Goal: Task Accomplishment & Management: Use online tool/utility

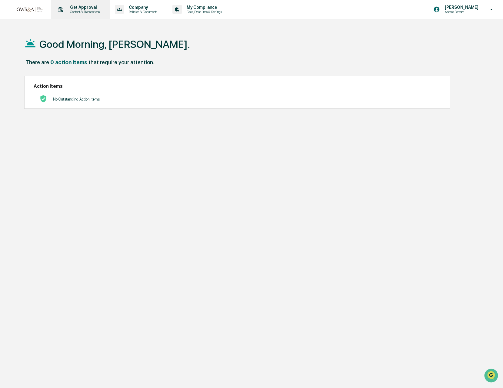
click at [79, 12] on p "Content & Transactions" at bounding box center [84, 12] width 38 height 4
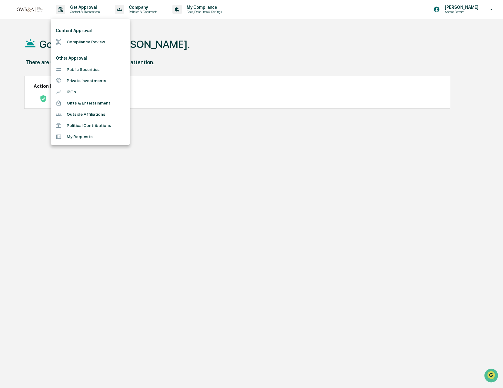
drag, startPoint x: 442, startPoint y: 14, endPoint x: 450, endPoint y: 13, distance: 8.5
click at [442, 14] on div at bounding box center [251, 194] width 503 height 388
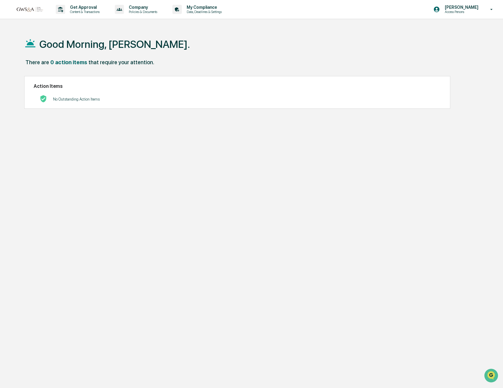
click at [452, 13] on div "Content Approval Compliance Review Other Approval Public Securities Private Inv…" at bounding box center [251, 194] width 503 height 388
click at [450, 14] on div "[PERSON_NAME] Access Persons" at bounding box center [465, 9] width 76 height 19
click at [444, 31] on li "Switch to Admin view..." at bounding box center [455, 30] width 85 height 11
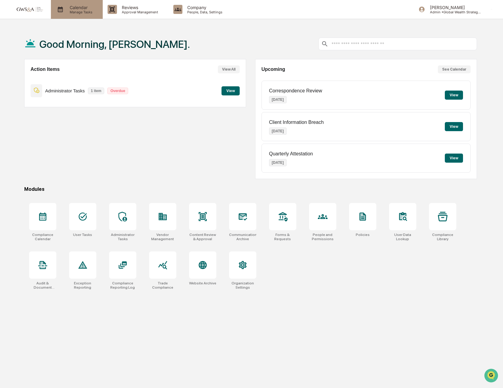
click at [79, 15] on div "Calendar Manage Tasks" at bounding box center [77, 9] width 52 height 19
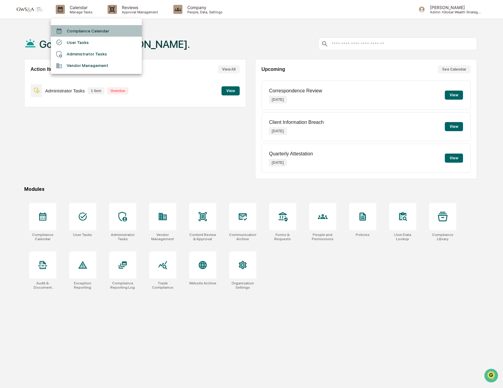
click at [83, 29] on li "Compliance Calendar" at bounding box center [96, 31] width 91 height 12
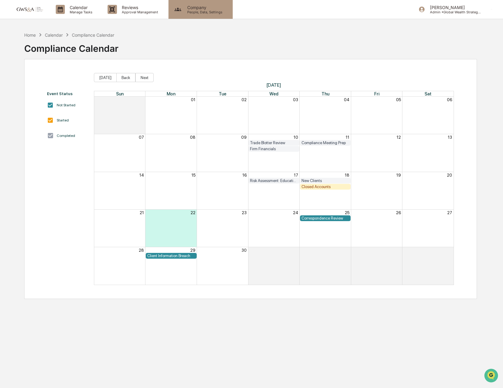
click at [187, 8] on p "Company" at bounding box center [203, 7] width 43 height 5
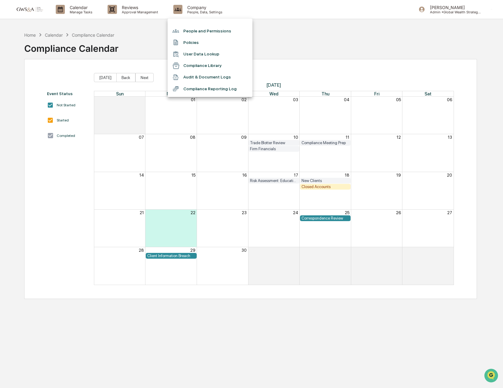
click at [141, 10] on div at bounding box center [251, 194] width 503 height 388
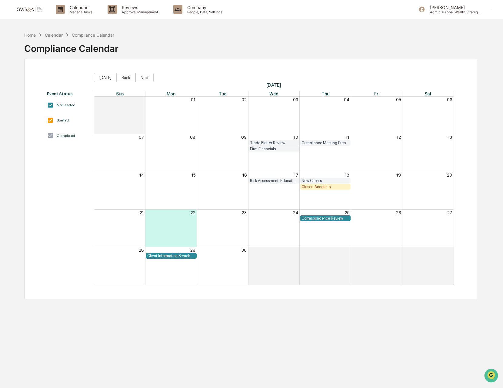
click at [137, 10] on div "People and Permissions Policies User Data Lookup Compliance Library Audit & Doc…" at bounding box center [251, 194] width 503 height 388
click at [137, 10] on p "Approval Management" at bounding box center [139, 12] width 44 height 4
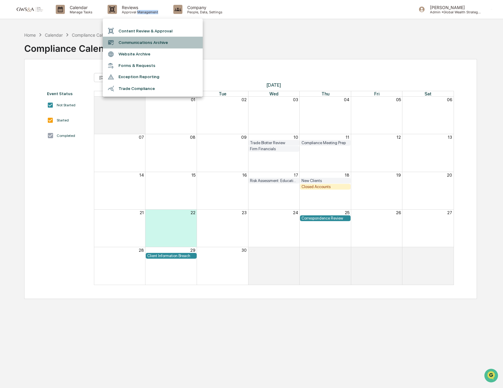
click at [142, 38] on li "Communications Archive" at bounding box center [153, 43] width 100 height 12
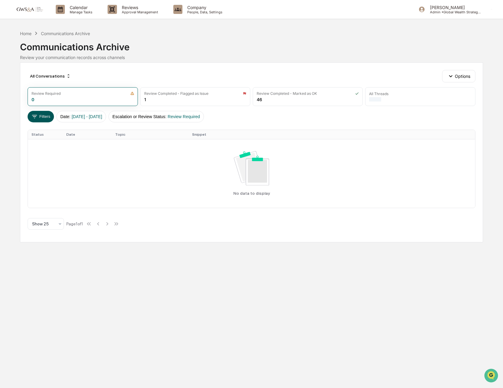
click at [42, 118] on button "Filters" at bounding box center [41, 117] width 26 height 12
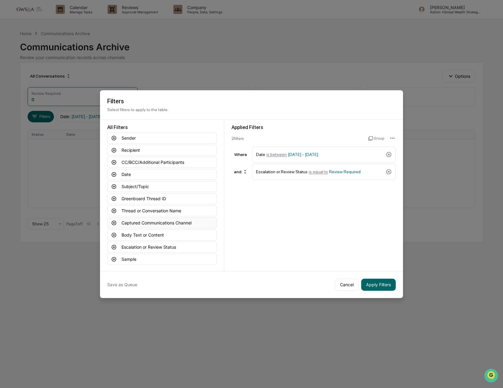
click at [149, 219] on button "Captured Communications Channel" at bounding box center [161, 223] width 109 height 11
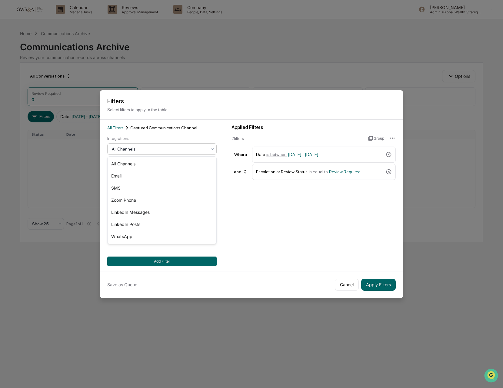
click at [147, 145] on div "All Channels" at bounding box center [160, 149] width 102 height 8
drag, startPoint x: 142, startPoint y: 187, endPoint x: 158, endPoint y: 192, distance: 16.6
click at [142, 187] on div "SMS" at bounding box center [162, 188] width 109 height 12
click at [212, 258] on button "Add Filter" at bounding box center [161, 262] width 109 height 10
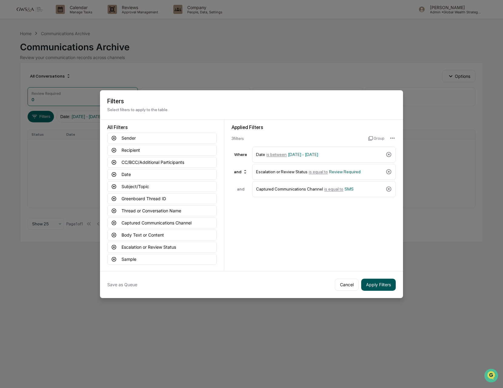
click at [369, 289] on button "Apply Filters" at bounding box center [378, 285] width 35 height 12
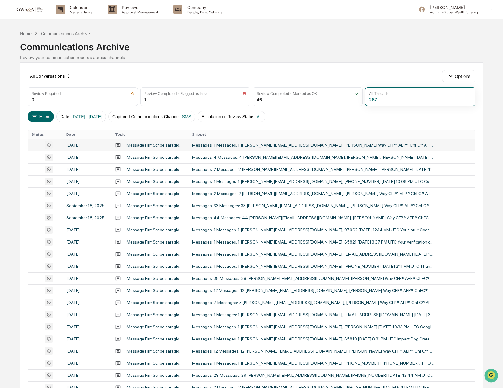
click at [310, 144] on div "Messages: 1 Messages: 1 [PERSON_NAME][EMAIL_ADDRESS][DOMAIN_NAME], [PERSON_NAME…" at bounding box center [313, 145] width 243 height 5
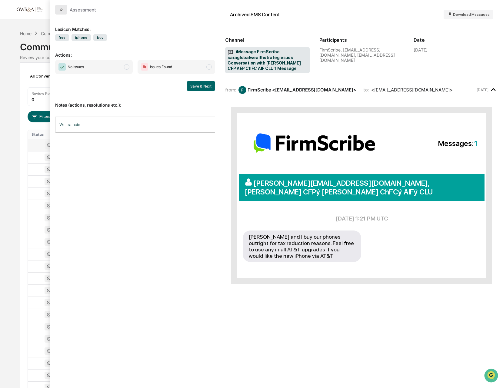
click at [65, 14] on button "modal" at bounding box center [61, 10] width 12 height 10
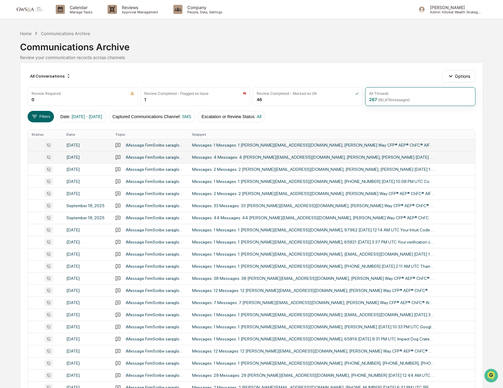
click at [275, 158] on div "Messages: 4 Messages: 4 [PERSON_NAME][EMAIL_ADDRESS][DOMAIN_NAME], [PERSON_NAME…" at bounding box center [313, 157] width 243 height 5
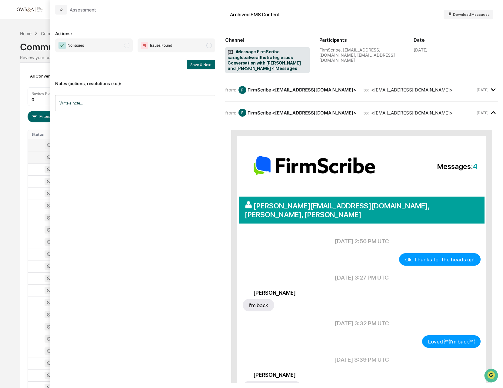
click at [261, 102] on div "from: F FirmScribe <[EMAIL_ADDRESS][DOMAIN_NAME]> to: <[EMAIL_ADDRESS][DOMAIN_N…" at bounding box center [361, 255] width 273 height 344
click at [262, 96] on div "from: F FirmScribe <[EMAIL_ADDRESS][DOMAIN_NAME]> to: <[EMAIL_ADDRESS][DOMAIN_N…" at bounding box center [361, 92] width 273 height 18
click at [63, 7] on icon "modal" at bounding box center [61, 9] width 5 height 5
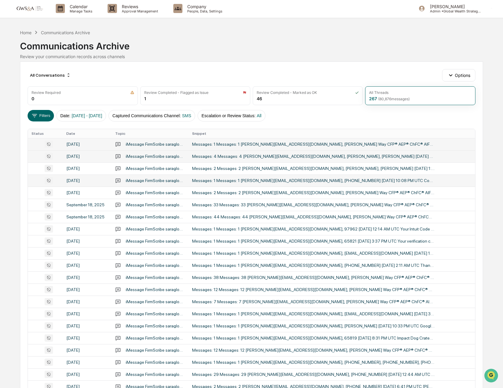
click at [238, 184] on td "Messages: 1 Messages: 1 [PERSON_NAME][EMAIL_ADDRESS][DOMAIN_NAME], [PHONE_NUMBE…" at bounding box center [332, 181] width 287 height 12
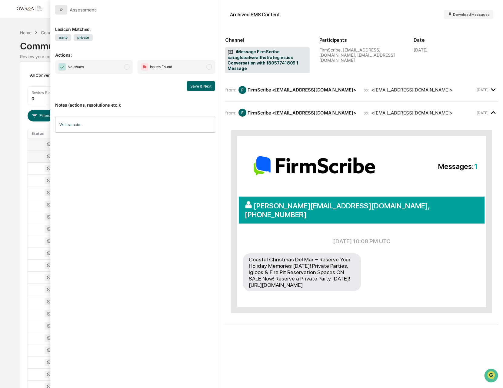
click at [66, 8] on button "modal" at bounding box center [61, 10] width 12 height 10
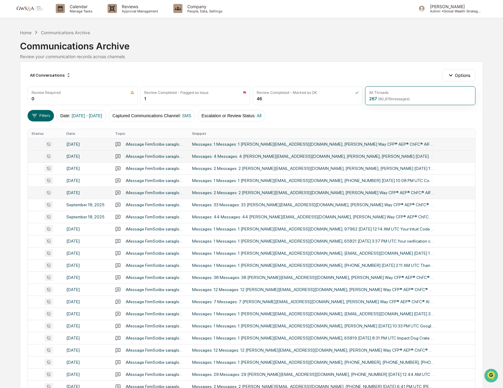
click at [350, 192] on div "Messages: 2 Messages: 2 [PERSON_NAME][EMAIL_ADDRESS][DOMAIN_NAME], [PERSON_NAME…" at bounding box center [313, 192] width 243 height 5
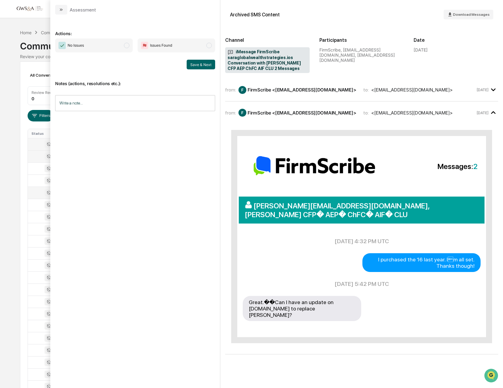
scroll to position [0, 0]
click at [64, 11] on button "modal" at bounding box center [61, 10] width 12 height 10
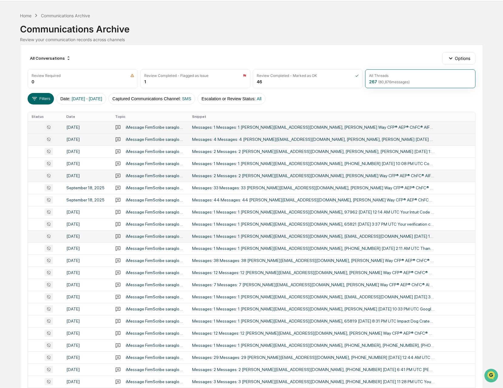
scroll to position [17, 0]
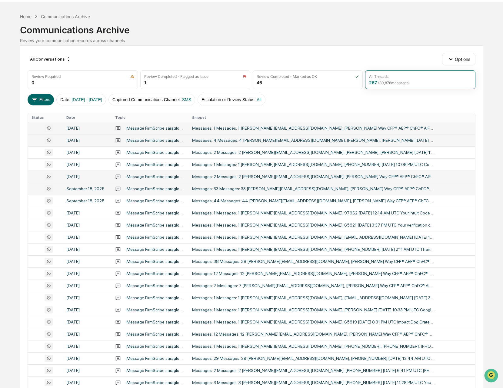
click at [352, 188] on div "Messages: 33 Messages: 33 [PERSON_NAME][EMAIL_ADDRESS][DOMAIN_NAME], [PERSON_NA…" at bounding box center [313, 188] width 243 height 5
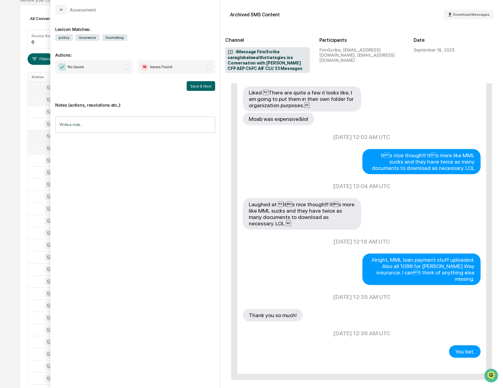
scroll to position [1131, 0]
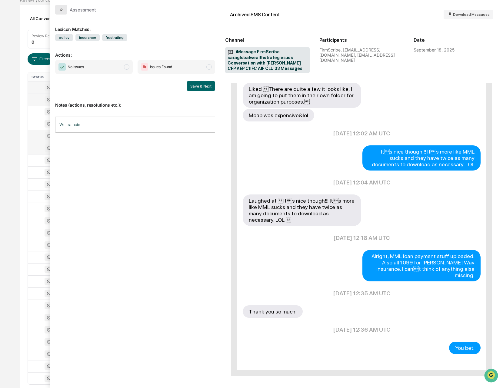
click at [65, 10] on button "modal" at bounding box center [61, 10] width 12 height 10
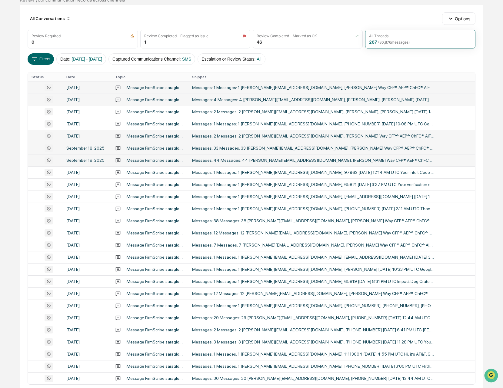
click at [294, 158] on div "Messages: 44 Messages: 44 [PERSON_NAME][EMAIL_ADDRESS][DOMAIN_NAME], [PERSON_NA…" at bounding box center [313, 160] width 243 height 5
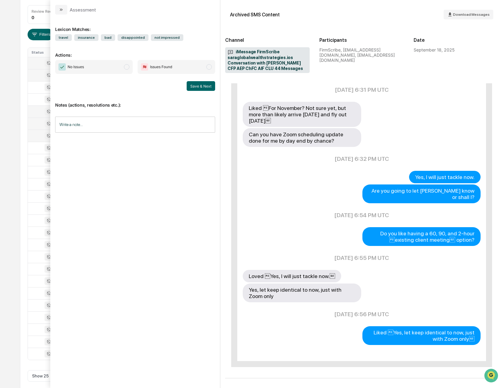
scroll to position [89, 0]
click at [61, 13] on button "modal" at bounding box center [61, 10] width 12 height 10
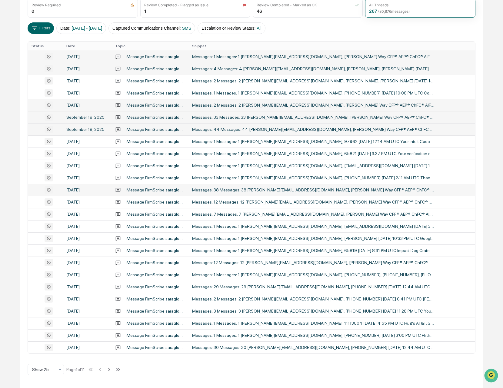
click at [291, 189] on div "Messages: 38 Messages: 38 [PERSON_NAME][EMAIL_ADDRESS][DOMAIN_NAME], [PERSON_NA…" at bounding box center [313, 190] width 243 height 5
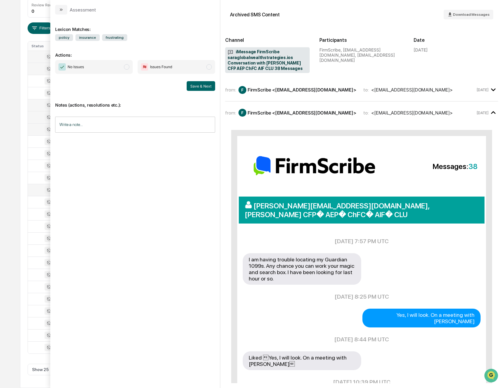
click at [269, 90] on div "FirmScribe <[EMAIL_ADDRESS][DOMAIN_NAME]>" at bounding box center [302, 90] width 109 height 6
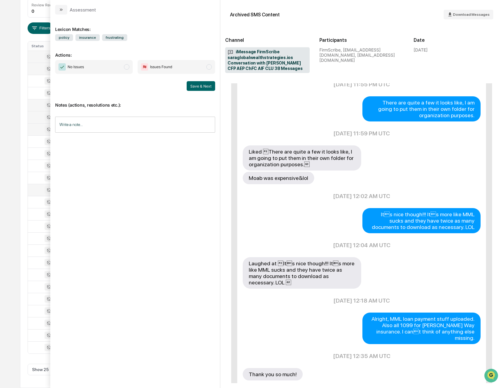
scroll to position [3011, 0]
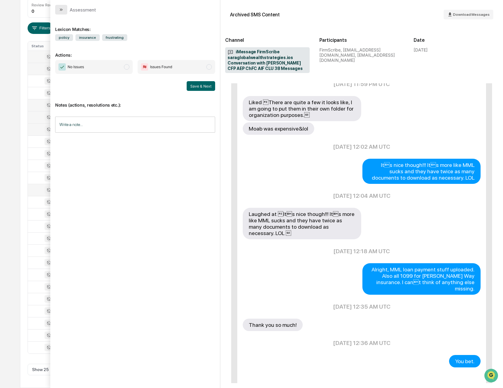
click at [62, 11] on icon "modal" at bounding box center [61, 9] width 5 height 5
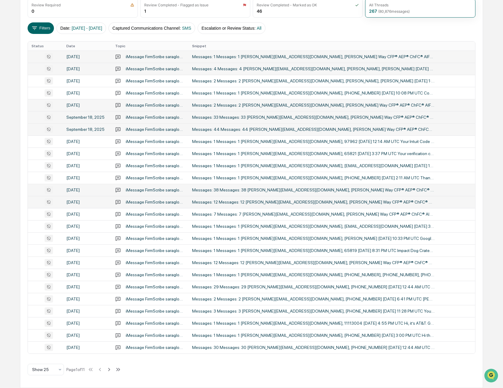
click at [295, 202] on div "Messages: 12 Messages: 12 [PERSON_NAME][EMAIL_ADDRESS][DOMAIN_NAME], [PERSON_NA…" at bounding box center [313, 202] width 243 height 5
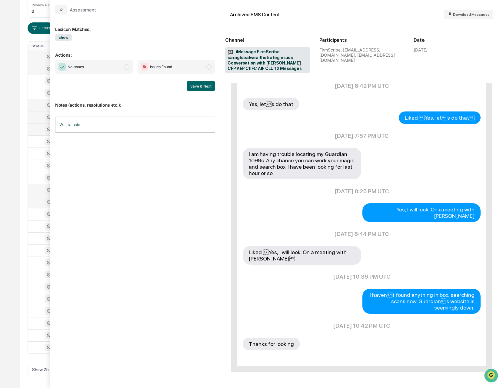
scroll to position [317, 0]
click at [61, 10] on icon "modal" at bounding box center [61, 9] width 2 height 2
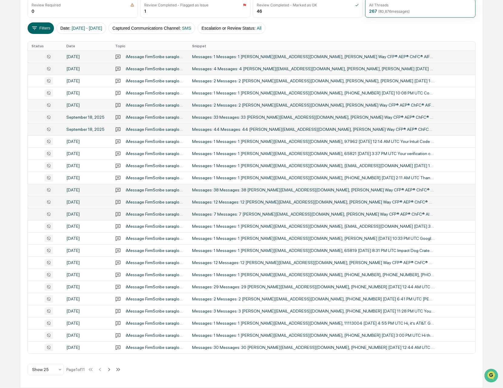
click at [351, 212] on div "Messages: 7 Messages: 7 [PERSON_NAME][EMAIL_ADDRESS][DOMAIN_NAME], [PERSON_NAME…" at bounding box center [313, 214] width 243 height 5
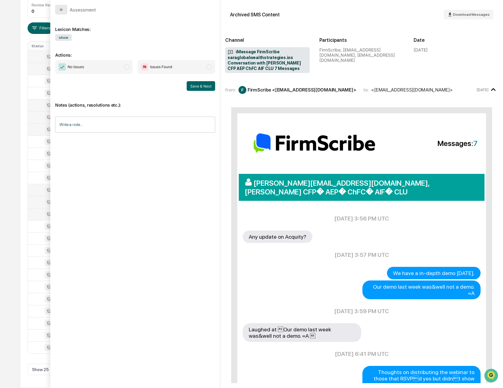
click at [62, 9] on icon "modal" at bounding box center [62, 9] width 2 height 2
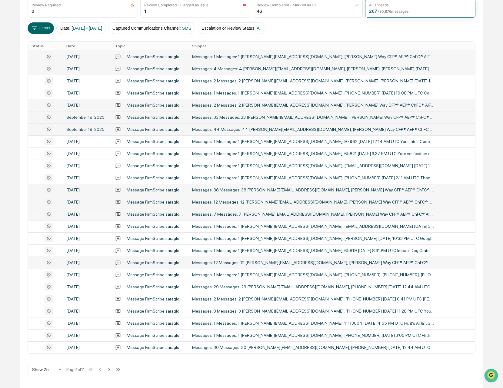
click at [323, 261] on div "Messages: 12 Messages: 12 [PERSON_NAME][EMAIL_ADDRESS][DOMAIN_NAME], [PERSON_NA…" at bounding box center [313, 262] width 243 height 5
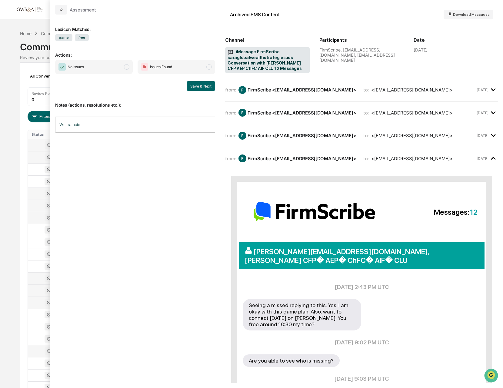
click at [313, 90] on div "FirmScribe <[EMAIL_ADDRESS][DOMAIN_NAME]>" at bounding box center [302, 90] width 109 height 6
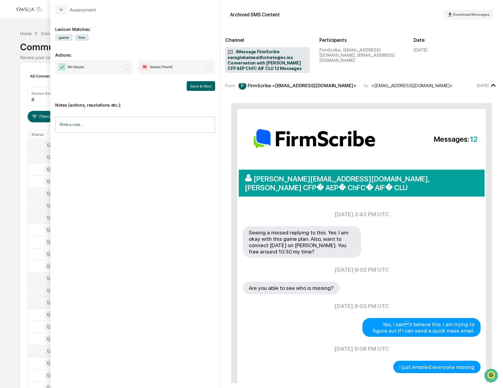
scroll to position [5, 0]
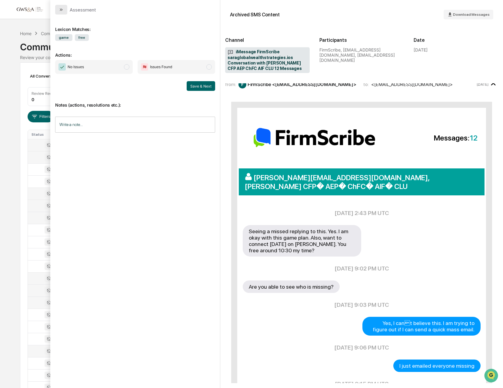
drag, startPoint x: 65, startPoint y: 11, endPoint x: 76, endPoint y: 12, distance: 11.0
click at [65, 11] on button "modal" at bounding box center [61, 10] width 12 height 10
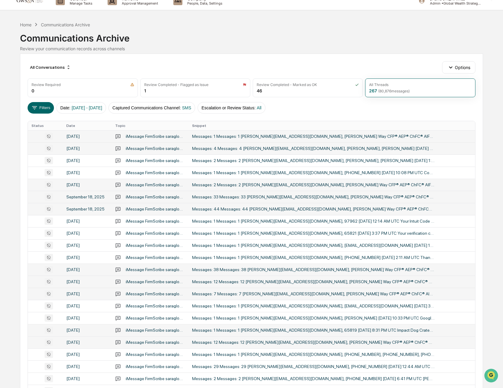
scroll to position [89, 0]
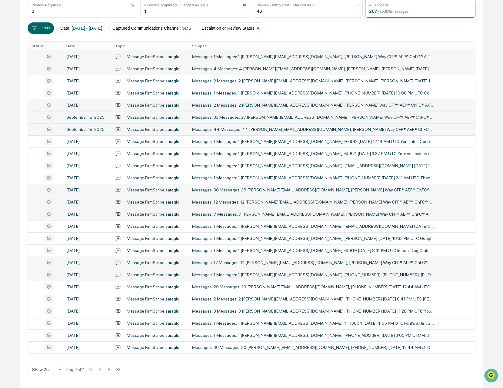
click at [361, 277] on div "Messages: 1 Messages: 1 [PERSON_NAME][EMAIL_ADDRESS][DOMAIN_NAME], [PHONE_NUMBE…" at bounding box center [313, 275] width 243 height 5
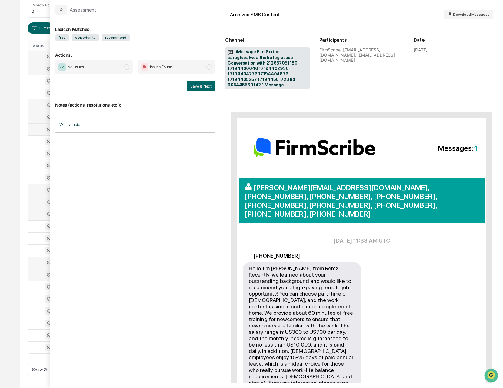
scroll to position [81, 0]
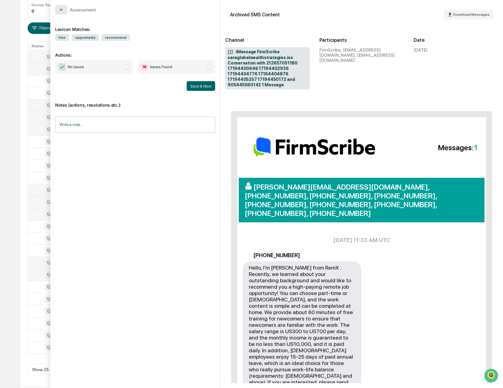
click at [63, 11] on icon "modal" at bounding box center [61, 9] width 5 height 5
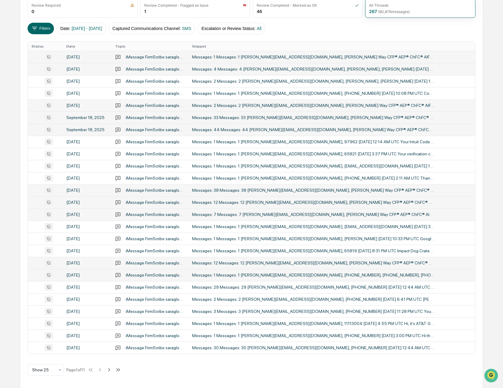
scroll to position [89, 0]
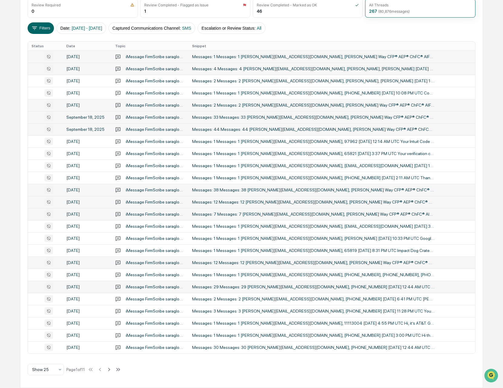
click at [336, 288] on div "Messages: 29 Messages: 29 [PERSON_NAME][EMAIL_ADDRESS][DOMAIN_NAME], [PHONE_NUM…" at bounding box center [313, 287] width 243 height 5
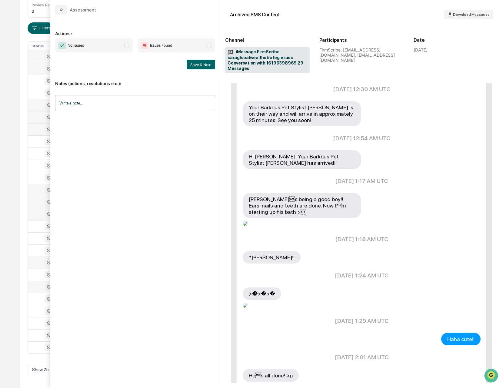
scroll to position [1146, 0]
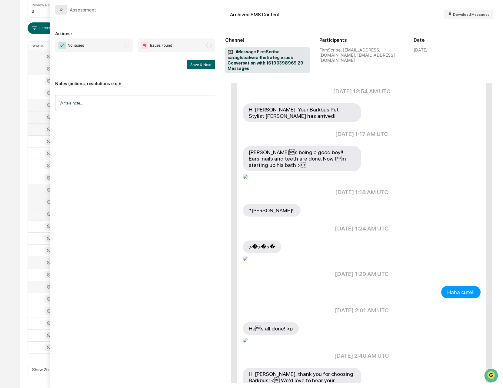
click at [56, 7] on button "modal" at bounding box center [61, 10] width 12 height 10
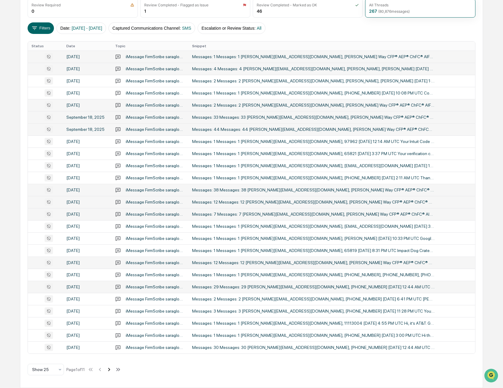
click at [112, 373] on icon at bounding box center [109, 369] width 7 height 7
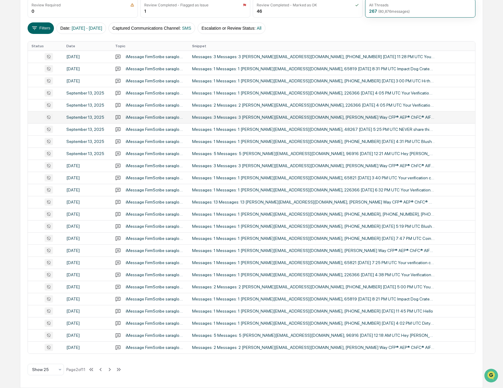
click at [238, 116] on div "Messages: 3 Messages: 3 [PERSON_NAME][EMAIL_ADDRESS][DOMAIN_NAME], [PERSON_NAME…" at bounding box center [313, 117] width 243 height 5
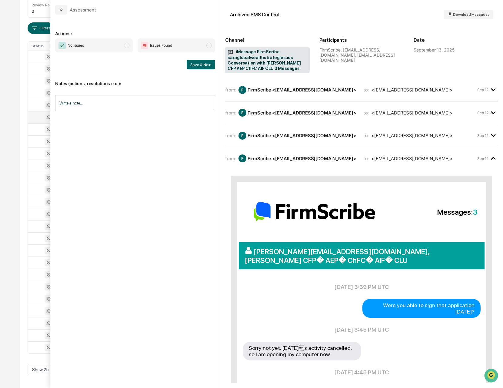
click at [271, 139] on div "from: F FirmScribe <[EMAIL_ADDRESS][DOMAIN_NAME]> to: <[EMAIL_ADDRESS][DOMAIN_N…" at bounding box center [361, 135] width 273 height 13
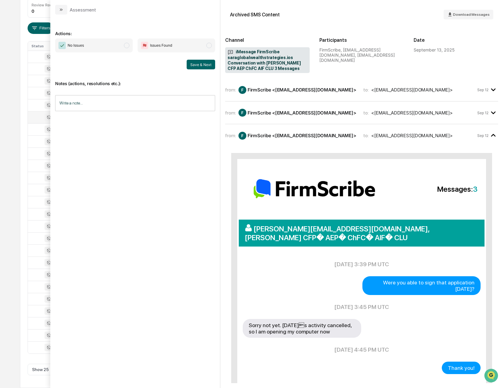
click at [268, 96] on div "from: F FirmScribe <[EMAIL_ADDRESS][DOMAIN_NAME]> to: <[EMAIL_ADDRESS][DOMAIN_N…" at bounding box center [361, 92] width 273 height 18
click at [267, 87] on div "FirmScribe <[EMAIL_ADDRESS][DOMAIN_NAME]>" at bounding box center [302, 90] width 109 height 6
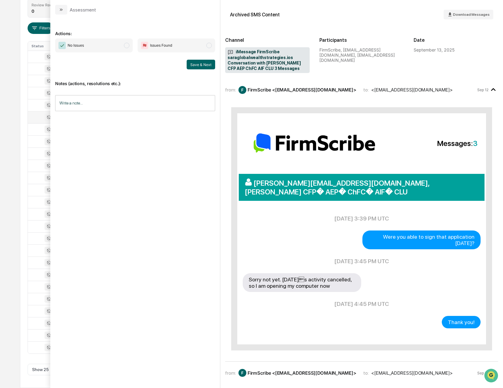
drag, startPoint x: 57, startPoint y: 6, endPoint x: 65, endPoint y: 12, distance: 9.6
click at [57, 6] on button "modal" at bounding box center [61, 10] width 12 height 10
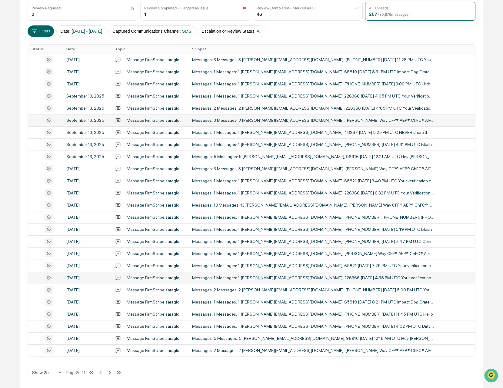
scroll to position [85, 0]
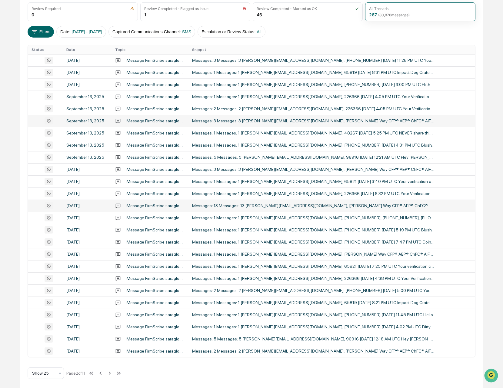
click at [335, 208] on div "Messages: 13 Messages: 13 [PERSON_NAME][EMAIL_ADDRESS][DOMAIN_NAME], [PERSON_NA…" at bounding box center [313, 205] width 243 height 5
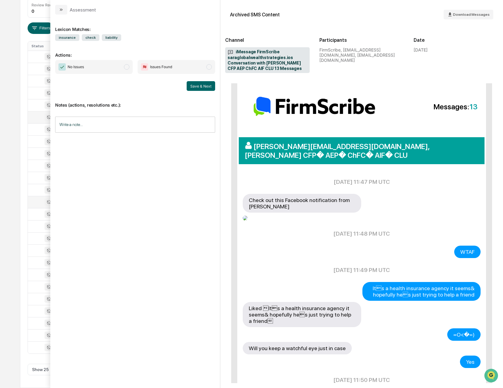
scroll to position [88, 0]
click at [245, 216] on div "modal" at bounding box center [302, 217] width 119 height 9
click at [243, 218] on div "modal" at bounding box center [302, 217] width 119 height 9
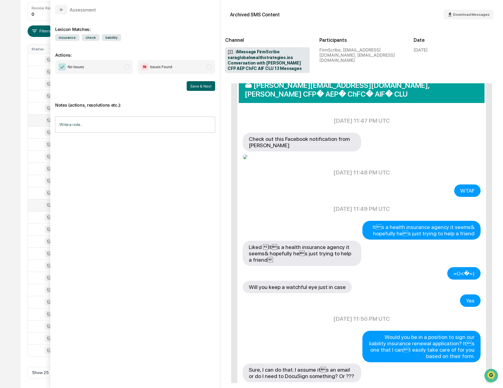
scroll to position [85, 0]
click at [62, 12] on icon "modal" at bounding box center [61, 9] width 5 height 5
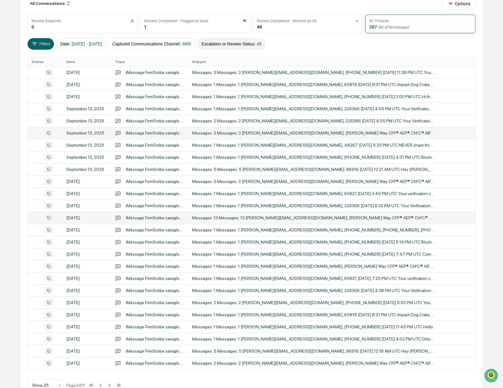
scroll to position [89, 0]
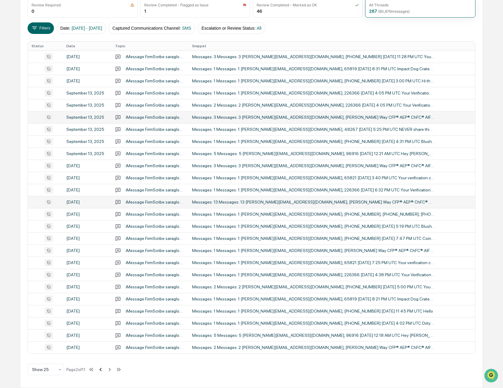
click at [103, 368] on icon at bounding box center [100, 369] width 7 height 7
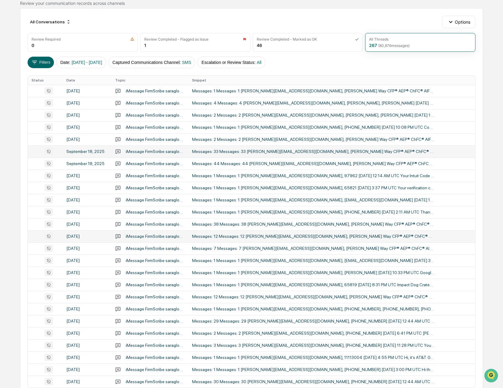
scroll to position [46, 0]
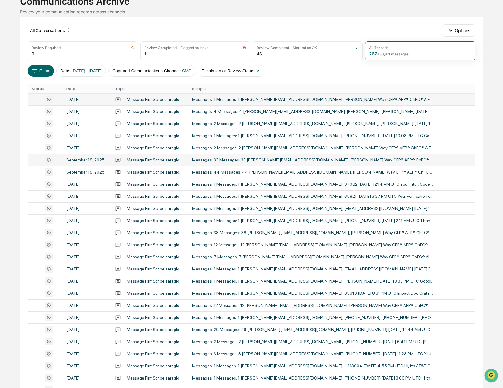
click at [273, 101] on div "Messages: 1 Messages: 1 [PERSON_NAME][EMAIL_ADDRESS][DOMAIN_NAME], [PERSON_NAME…" at bounding box center [313, 99] width 243 height 5
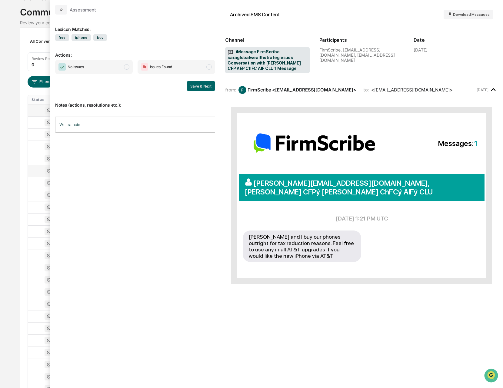
scroll to position [35, 0]
click at [57, 10] on button "modal" at bounding box center [61, 10] width 12 height 10
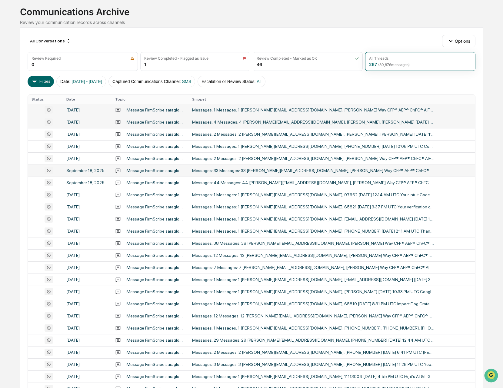
click at [331, 128] on td "Messages: 4 Messages: 4 [PERSON_NAME][EMAIL_ADDRESS][DOMAIN_NAME], [PERSON_NAME…" at bounding box center [332, 122] width 287 height 12
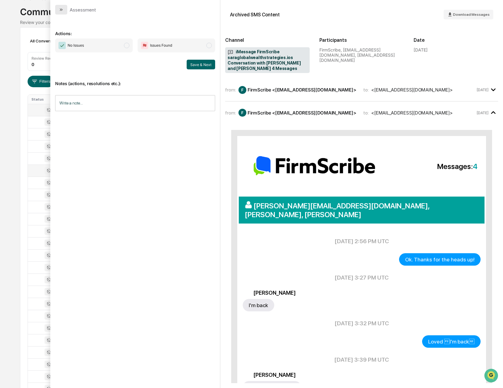
click at [56, 7] on button "modal" at bounding box center [61, 10] width 12 height 10
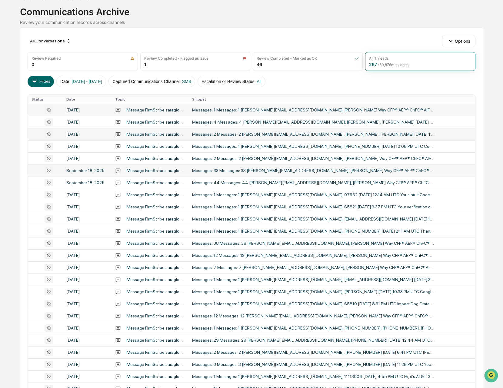
click at [374, 136] on div "Messages: 2 Messages: 2 [PERSON_NAME][EMAIL_ADDRESS][DOMAIN_NAME], [PERSON_NAME…" at bounding box center [313, 134] width 243 height 5
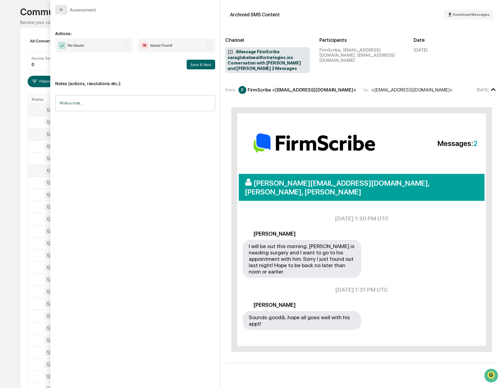
click at [58, 13] on button "modal" at bounding box center [61, 10] width 12 height 10
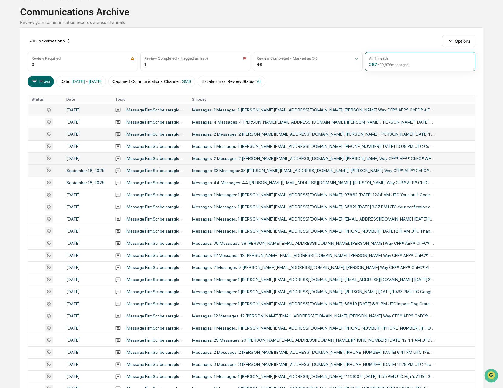
click at [354, 164] on td "Messages: 2 Messages: 2 [PERSON_NAME][EMAIL_ADDRESS][DOMAIN_NAME], [PERSON_NAME…" at bounding box center [332, 158] width 287 height 12
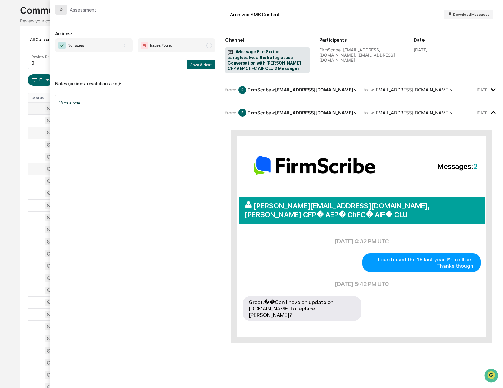
click at [65, 12] on button "modal" at bounding box center [61, 10] width 12 height 10
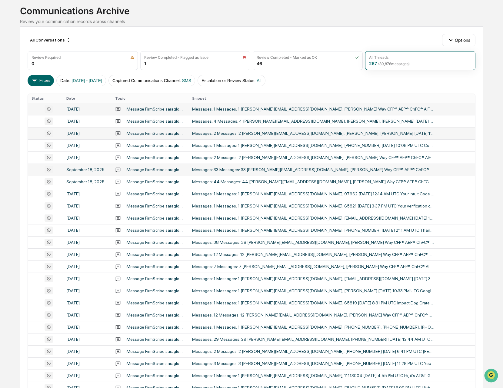
click at [333, 173] on td "Messages: 33 Messages: 33 [PERSON_NAME][EMAIL_ADDRESS][DOMAIN_NAME], [PERSON_NA…" at bounding box center [332, 170] width 287 height 12
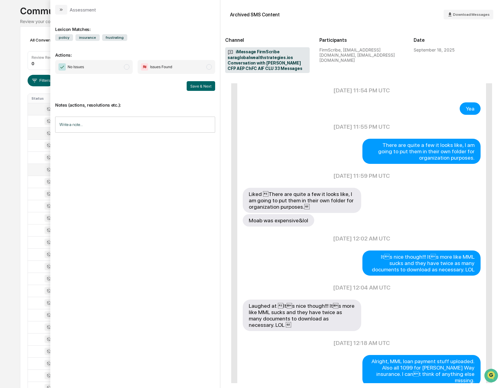
scroll to position [1025, 0]
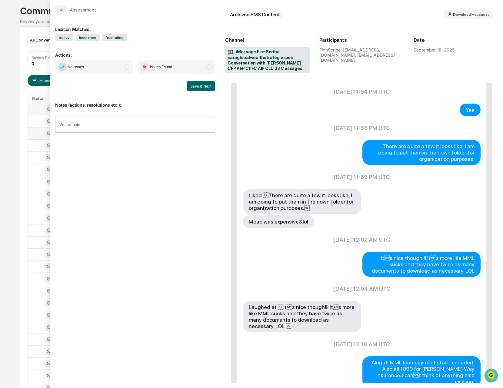
click at [28, 5] on div "Communications Archive" at bounding box center [251, 9] width 463 height 16
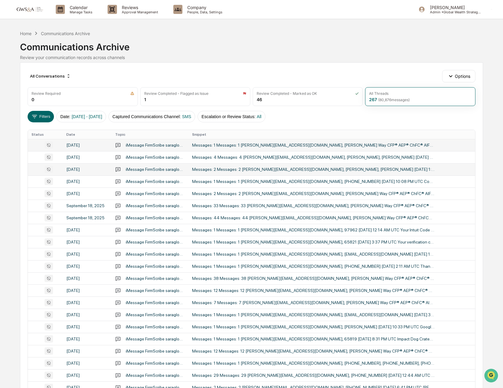
click at [36, 7] on img at bounding box center [29, 9] width 29 height 6
